Goal: Information Seeking & Learning: Find specific fact

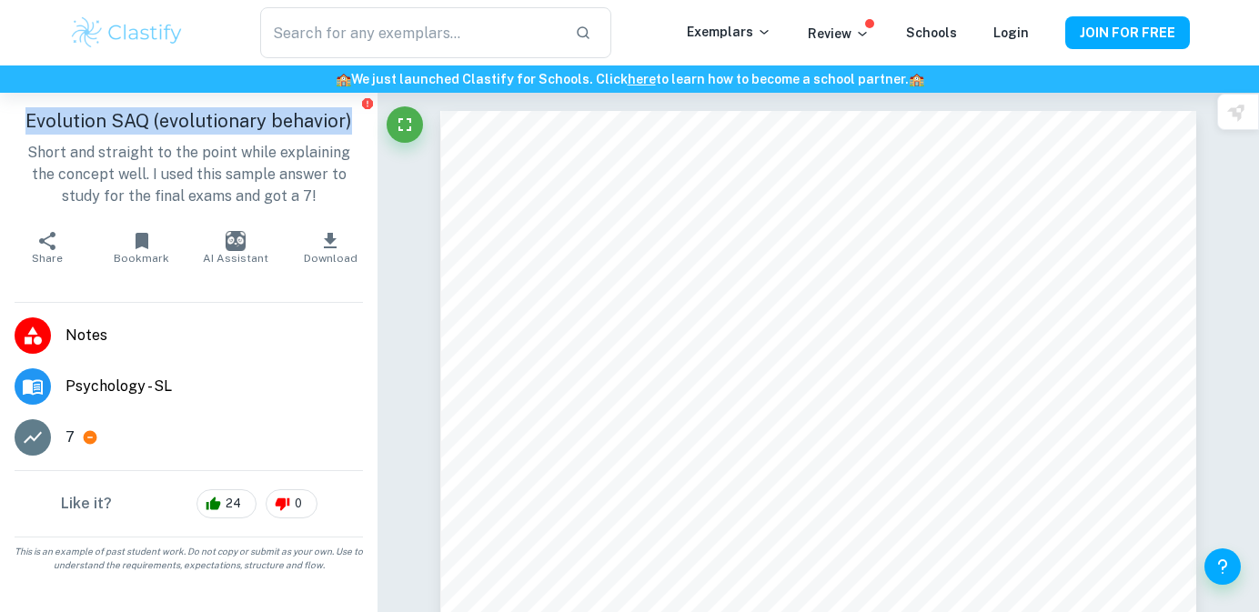
drag, startPoint x: 30, startPoint y: 120, endPoint x: 361, endPoint y: 126, distance: 331.1
click at [361, 126] on h1 "Evolution SAQ (evolutionary behavior)" at bounding box center [189, 120] width 348 height 27
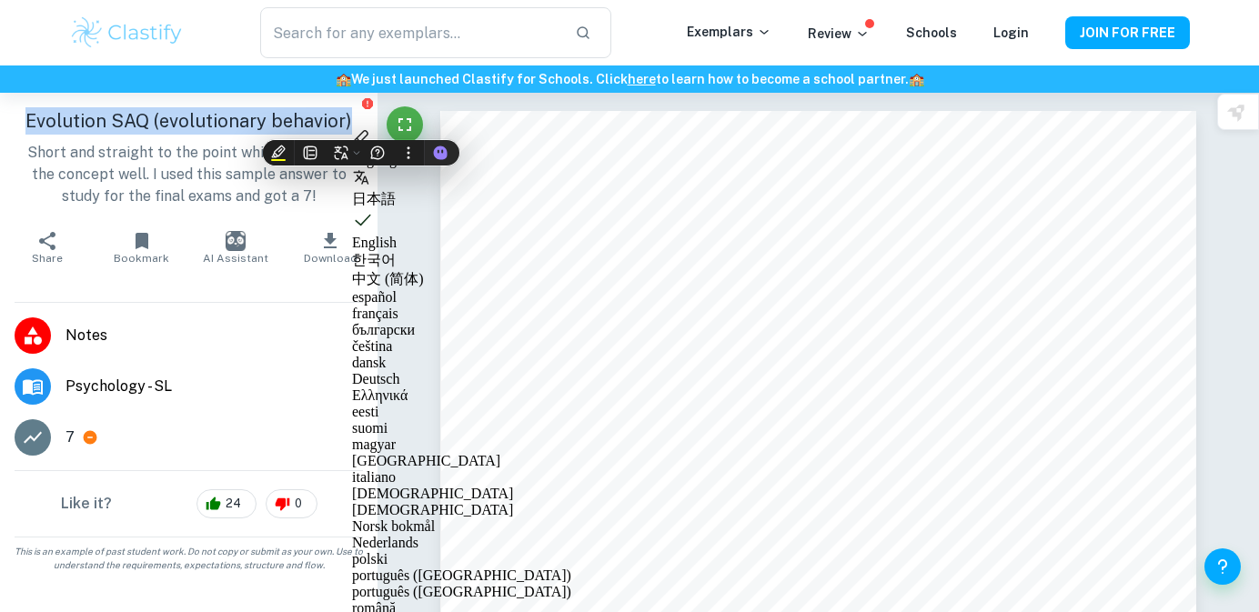
copy h1 "Evolution SAQ (evolutionary behavior)"
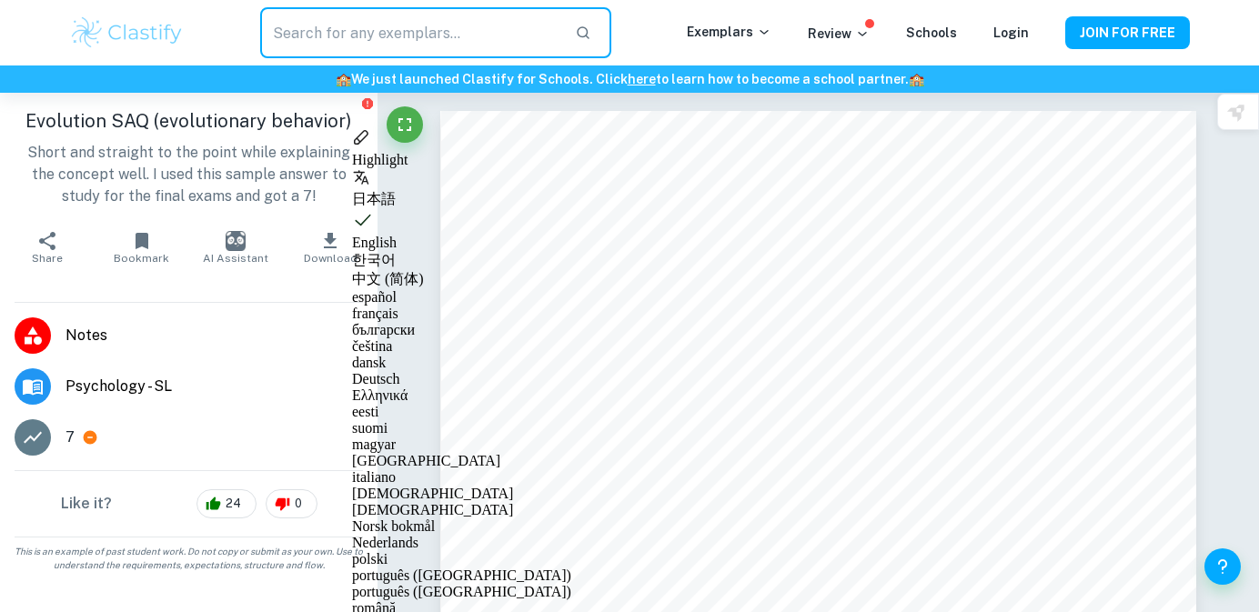
click at [379, 23] on input "text" at bounding box center [410, 32] width 300 height 51
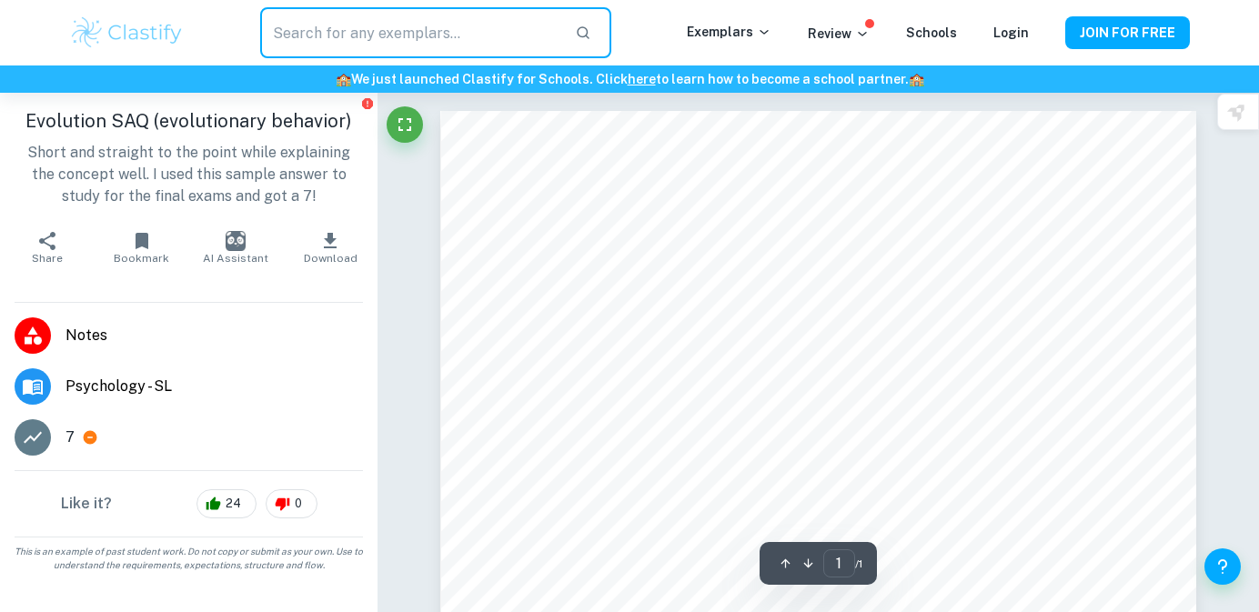
paste input "Evolution SAQ (evolutionary behavior)"
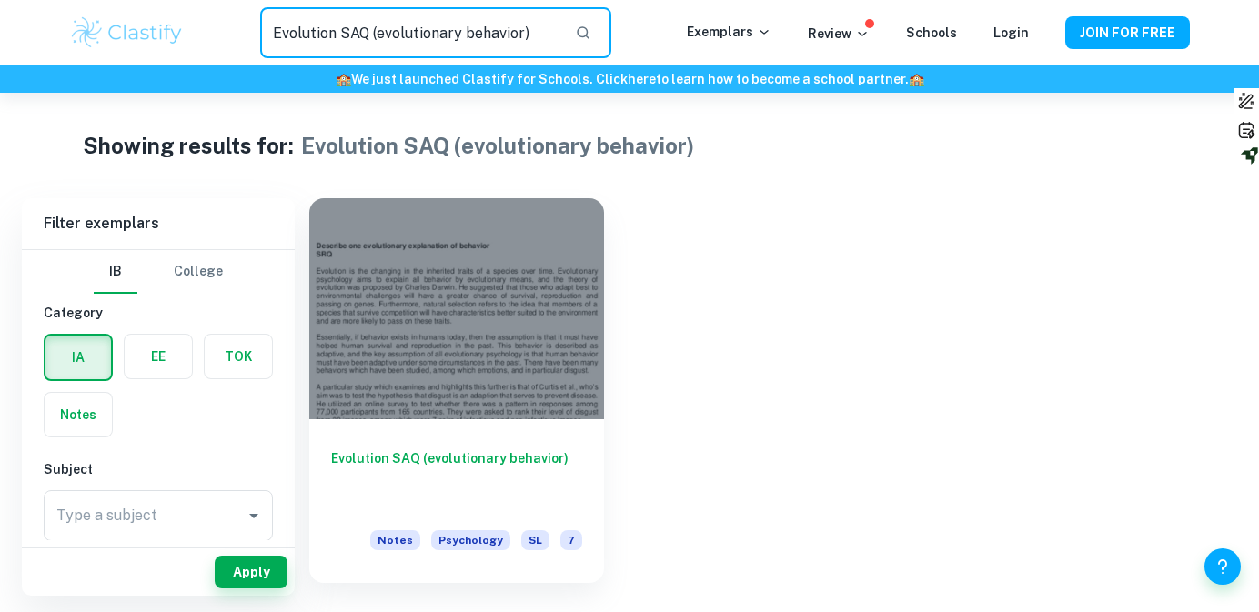
drag, startPoint x: 374, startPoint y: 32, endPoint x: 571, endPoint y: 41, distance: 197.6
click at [571, 41] on div "Evolution SAQ (evolutionary behavior) ​" at bounding box center [435, 32] width 351 height 51
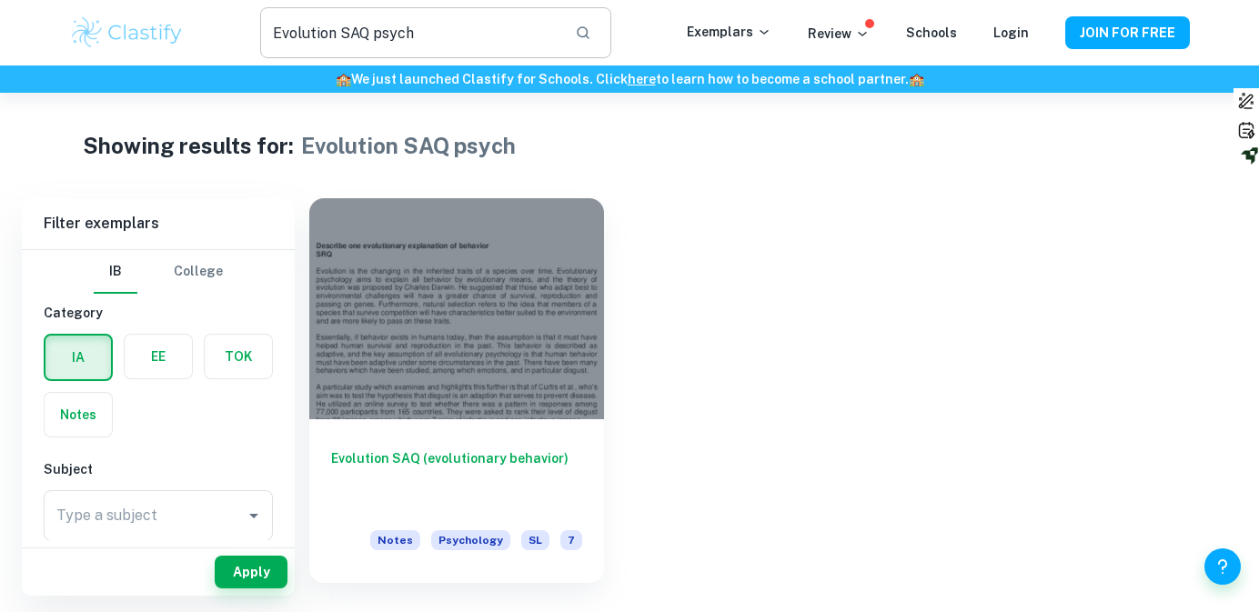
click at [529, 35] on input "Evolution SAQ psych" at bounding box center [410, 32] width 300 height 51
click at [451, 39] on input "Evolution SAQ psych" at bounding box center [410, 32] width 300 height 51
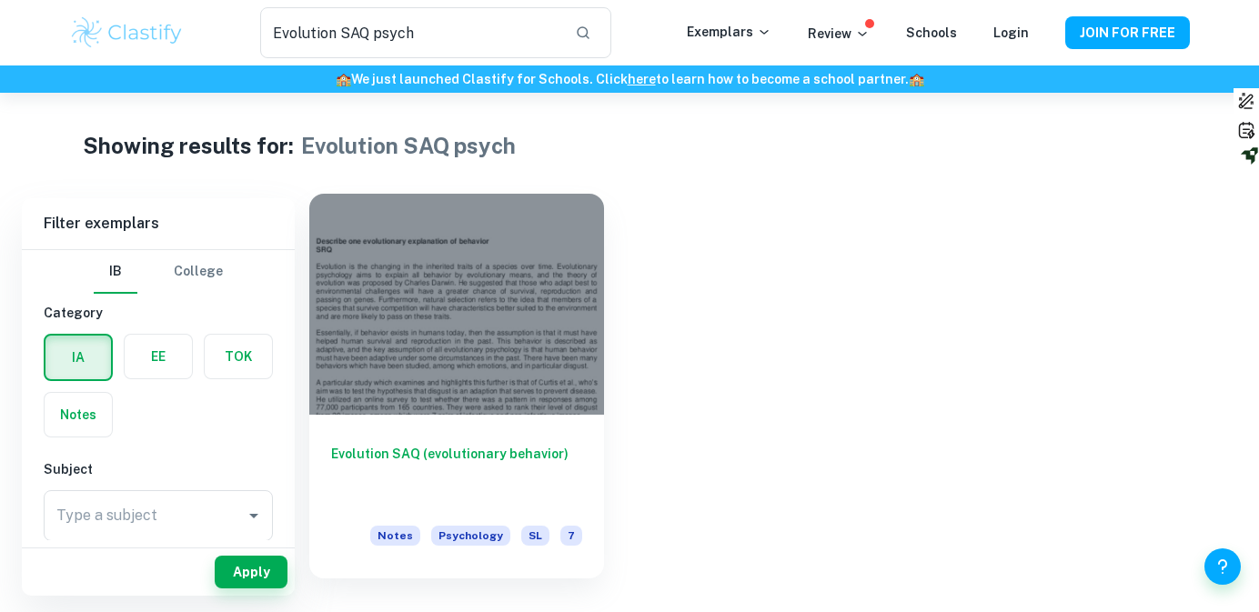
type input "Evolution SAQ (evolutionary behavior)"
